Goal: Check status: Check status

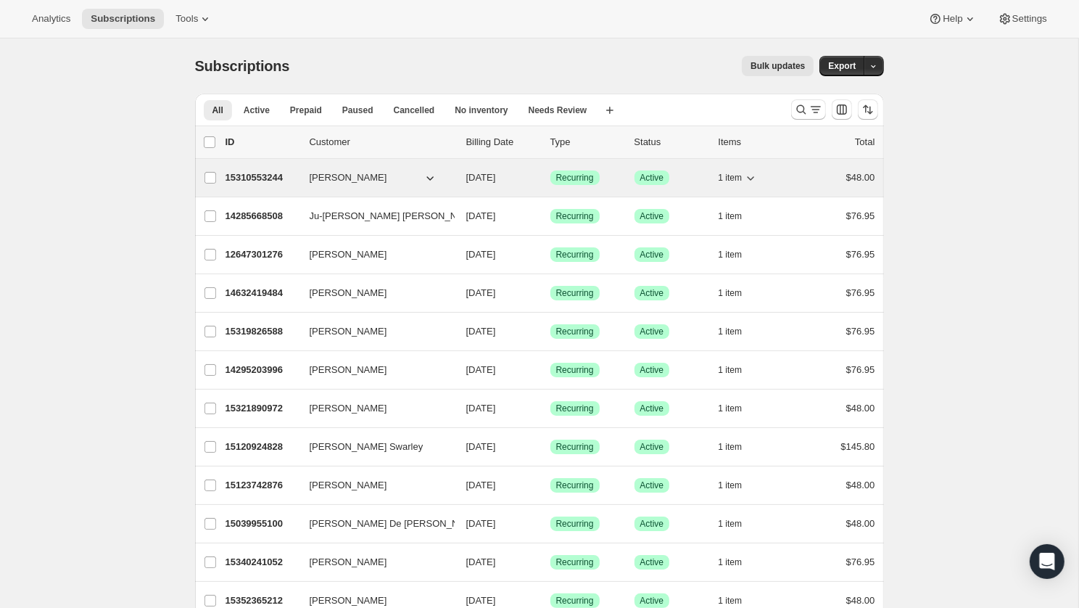
click at [248, 176] on p "15310553244" at bounding box center [262, 177] width 73 height 15
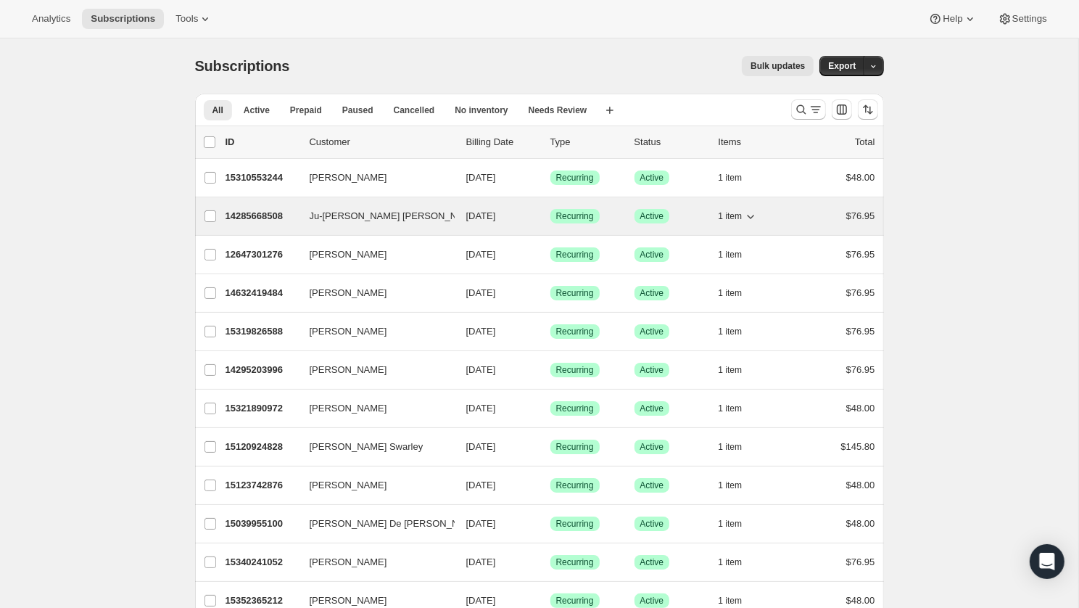
click at [250, 210] on p "14285668508" at bounding box center [262, 216] width 73 height 15
